Goal: Navigation & Orientation: Find specific page/section

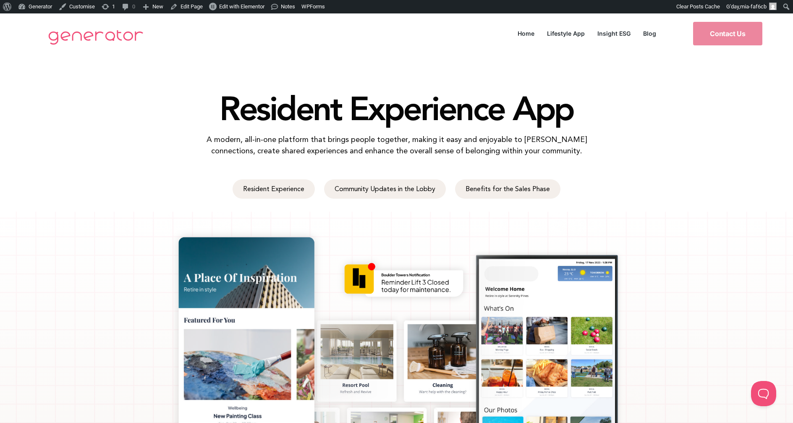
click at [737, 106] on div "Resident Experience App A modern, all-in-one platform that brings people togeth…" at bounding box center [396, 110] width 793 height 112
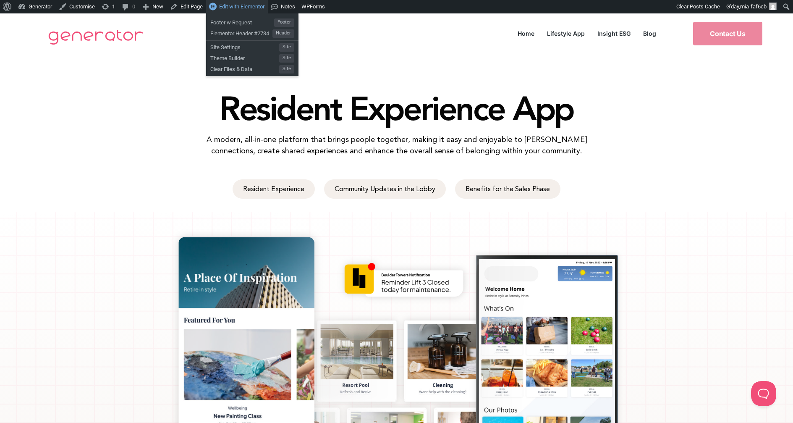
click at [253, 8] on span "Edit with Elementor" at bounding box center [241, 6] width 45 height 6
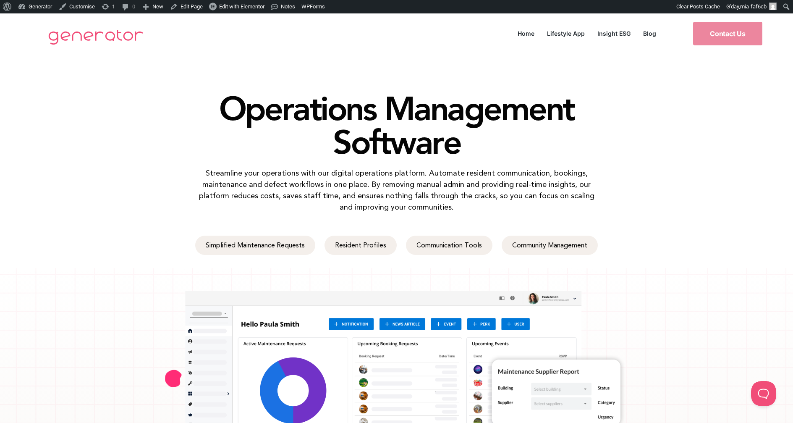
click at [692, 203] on div "Operations Management Software Streamline your operations with our digital oper…" at bounding box center [396, 138] width 793 height 169
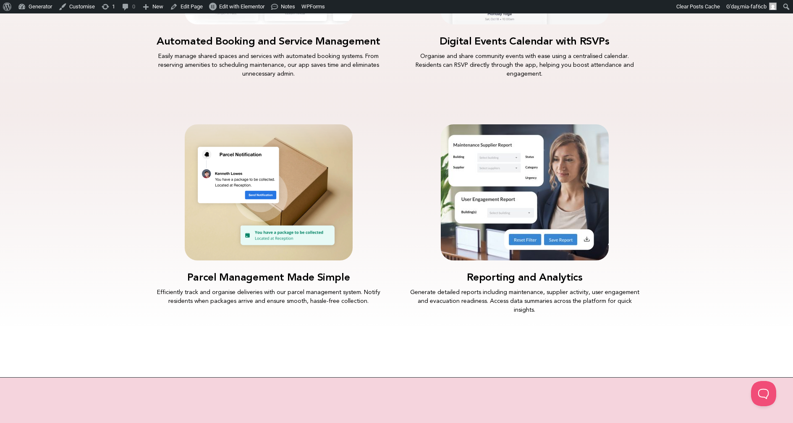
scroll to position [1886, 0]
